Goal: Information Seeking & Learning: Learn about a topic

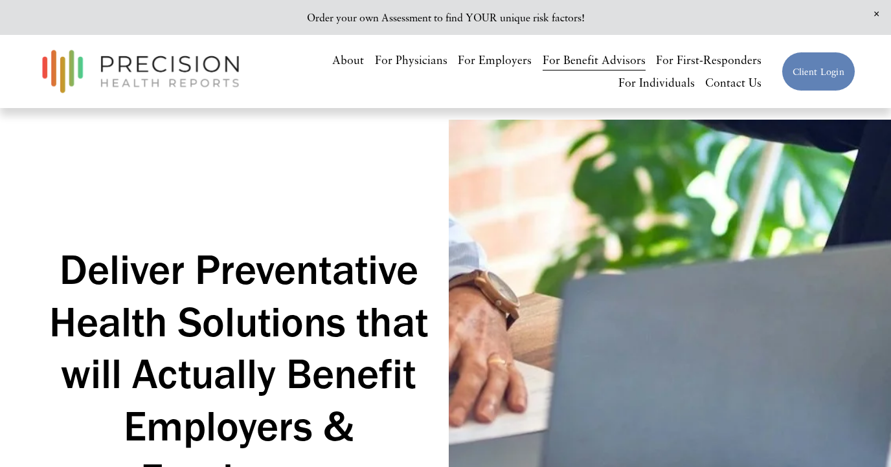
click at [649, 80] on link "For Individuals" at bounding box center [656, 83] width 76 height 23
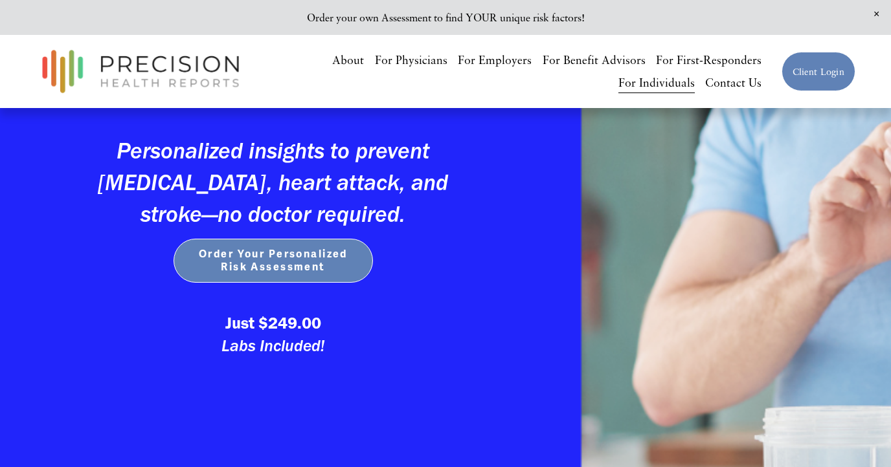
scroll to position [320, 0]
